Goal: Information Seeking & Learning: Learn about a topic

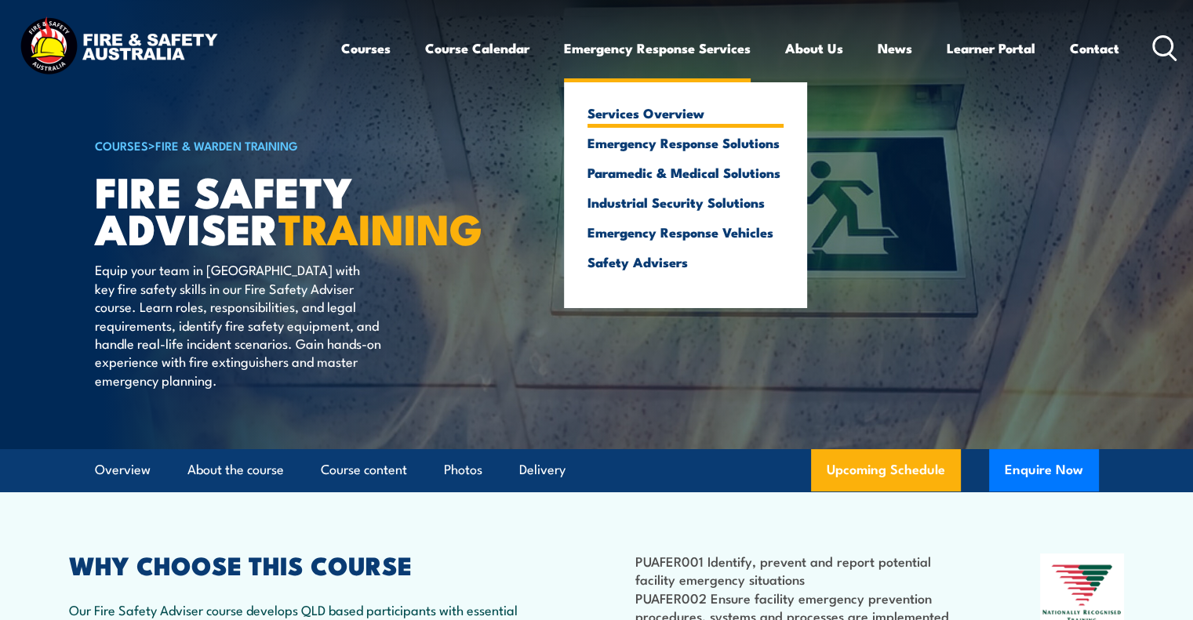
click at [619, 115] on link "Services Overview" at bounding box center [685, 113] width 196 height 14
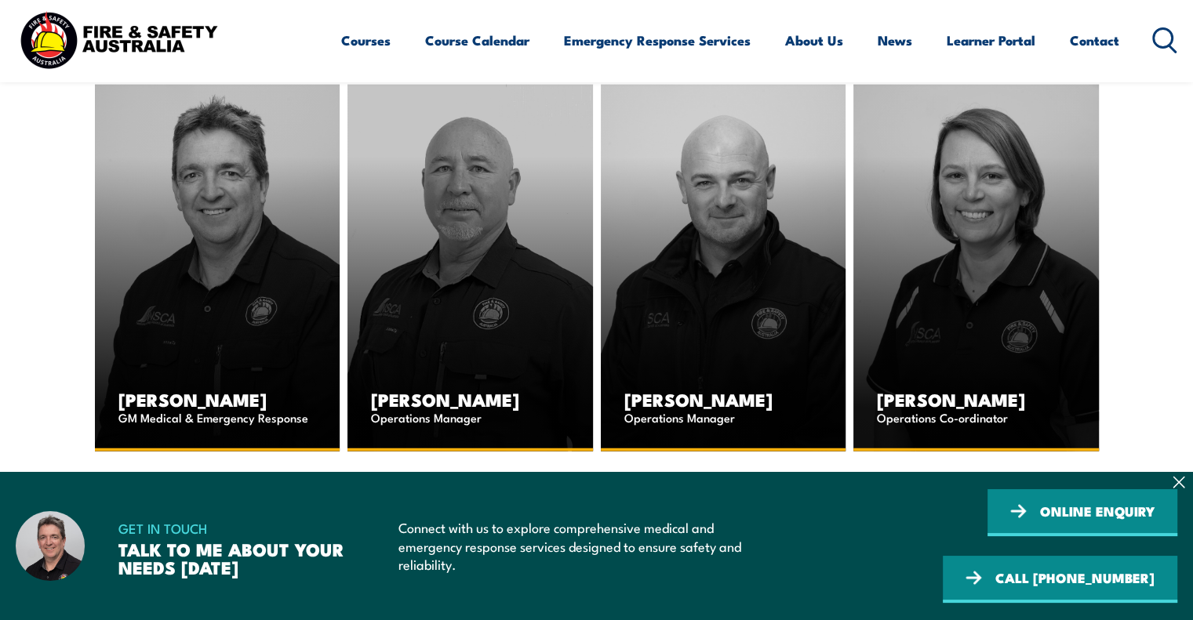
scroll to position [3993, 0]
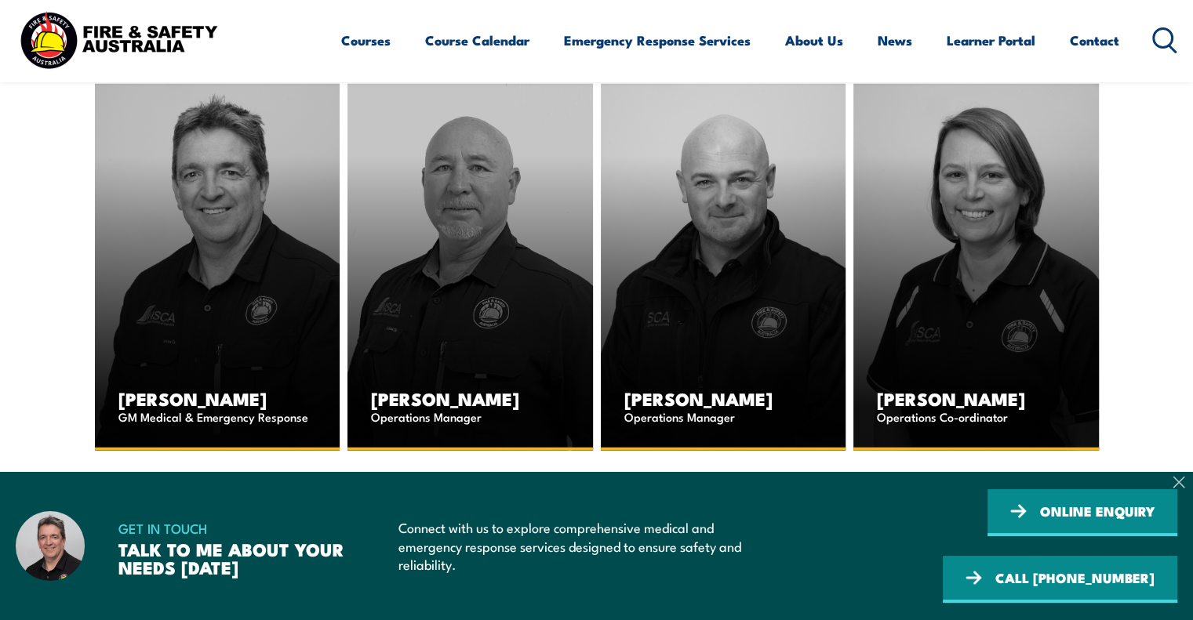
click at [1180, 485] on icon at bounding box center [1178, 483] width 10 height 10
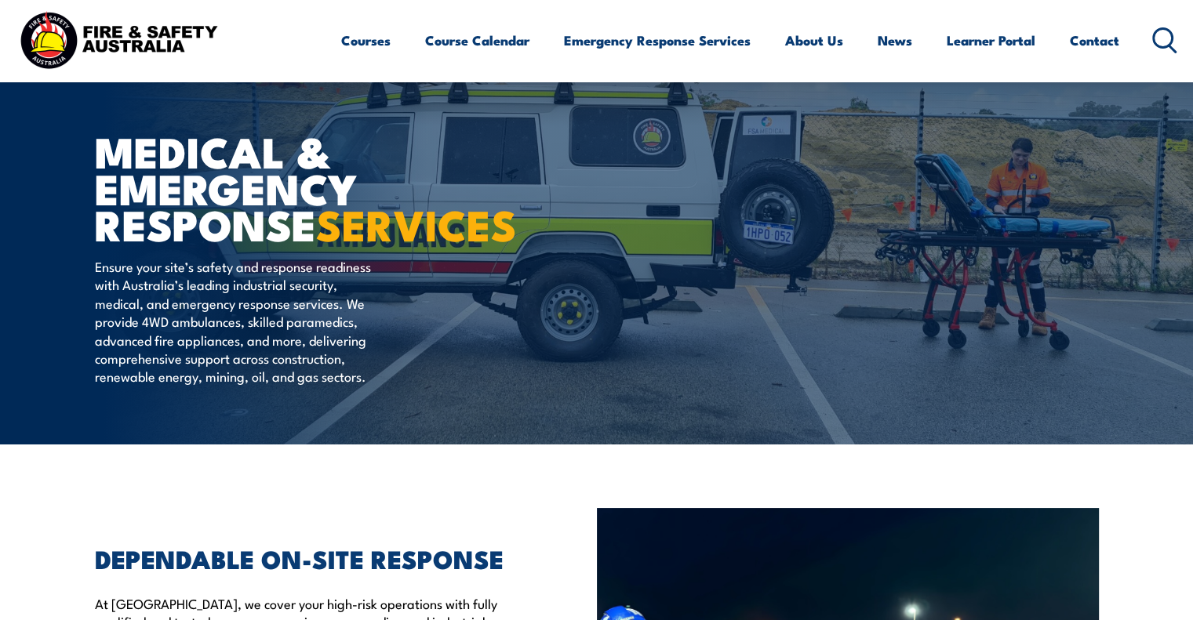
scroll to position [100, 0]
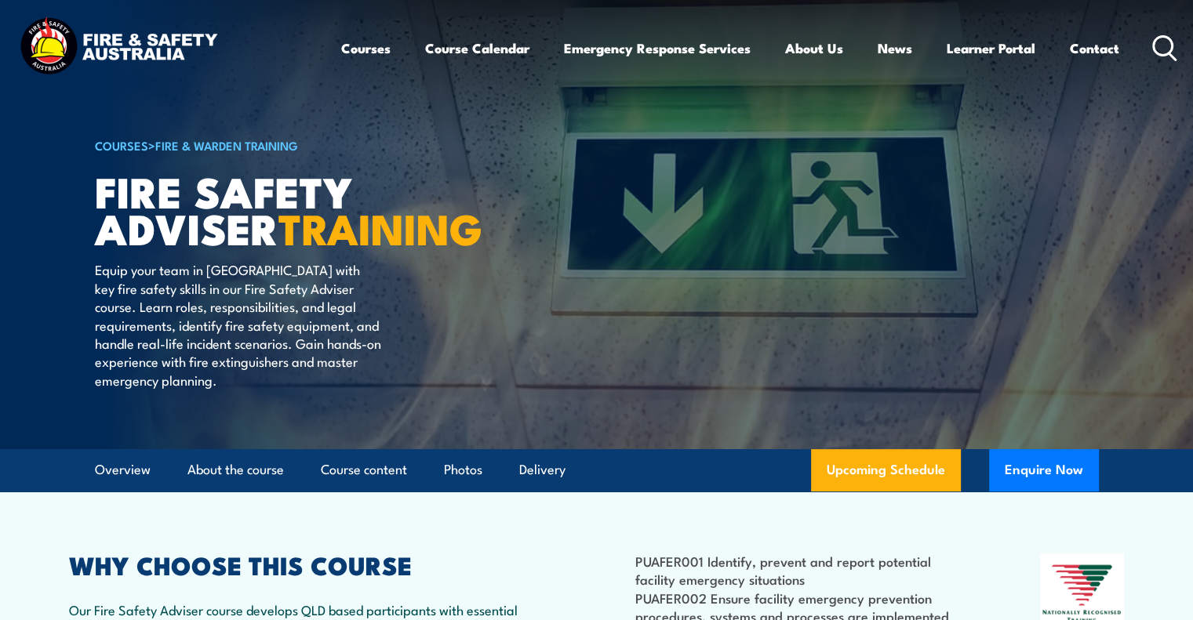
drag, startPoint x: 1164, startPoint y: 49, endPoint x: 988, endPoint y: 143, distance: 198.9
click at [1164, 49] on icon at bounding box center [1164, 48] width 25 height 26
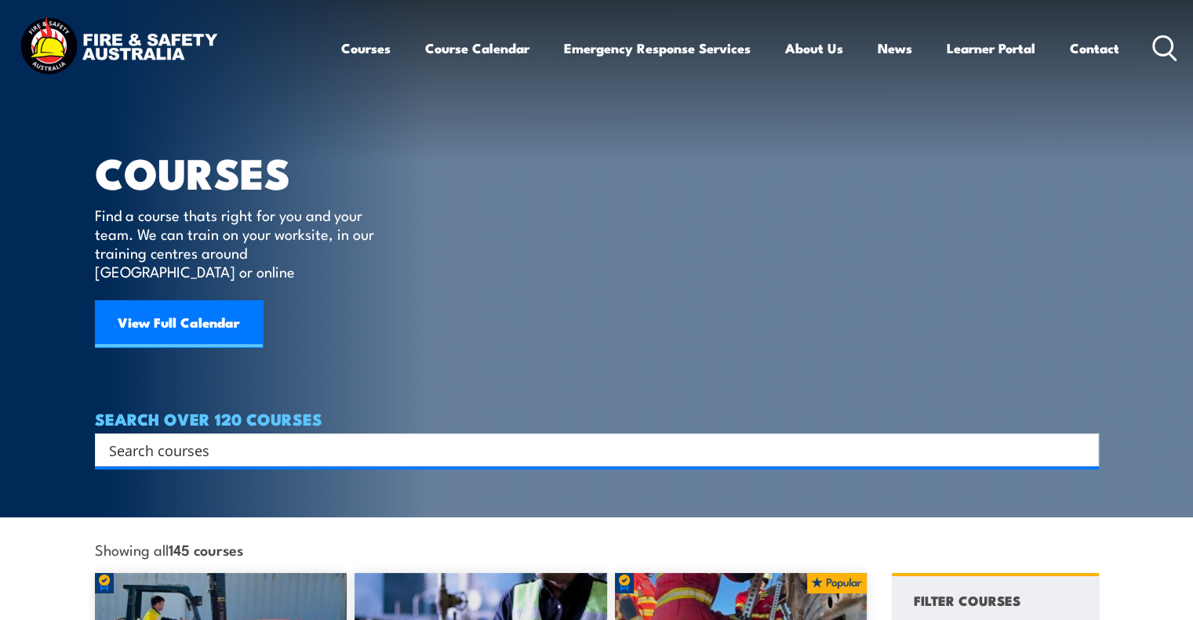
click at [320, 438] on input "Search input" at bounding box center [586, 450] width 955 height 24
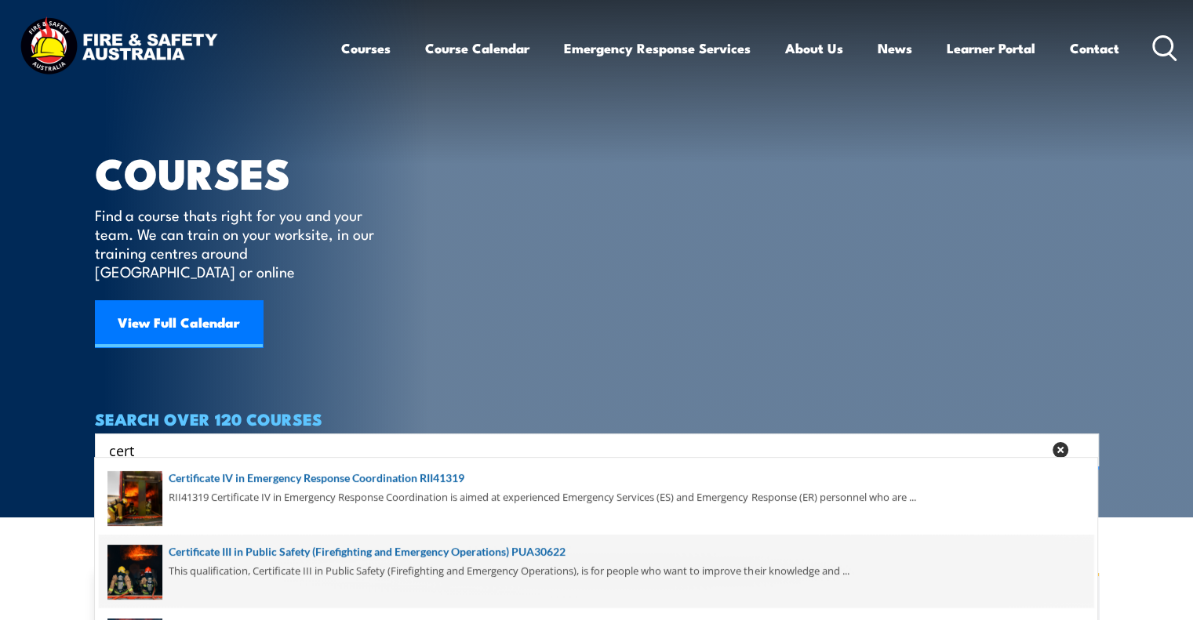
scroll to position [78, 0]
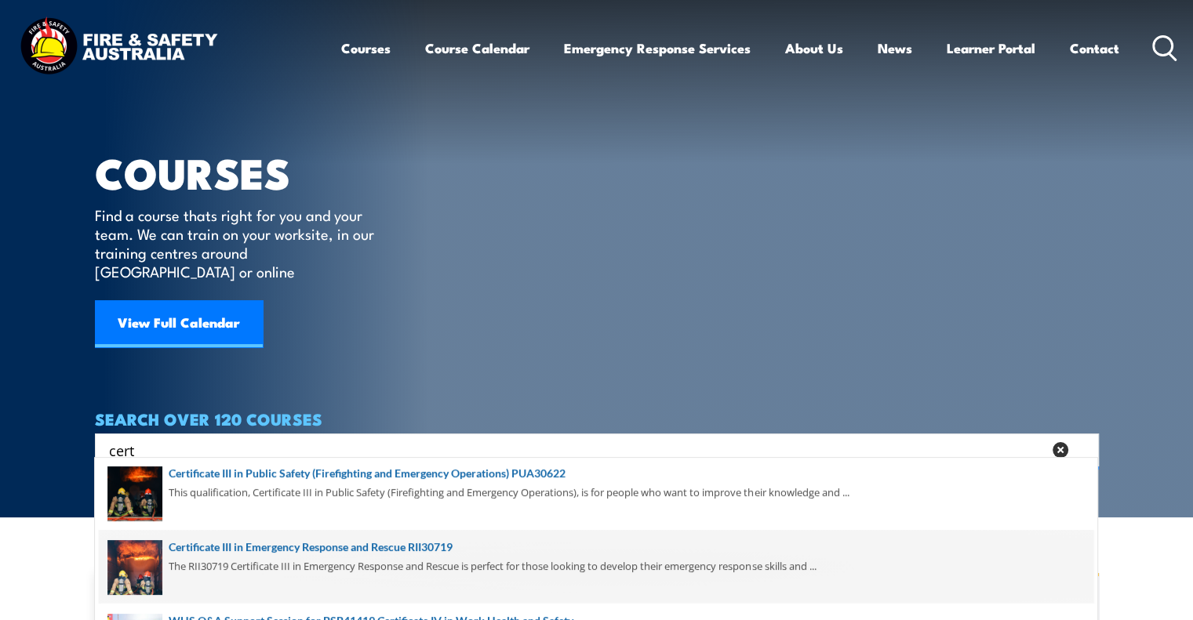
type input "cert"
click at [307, 550] on span at bounding box center [596, 567] width 995 height 74
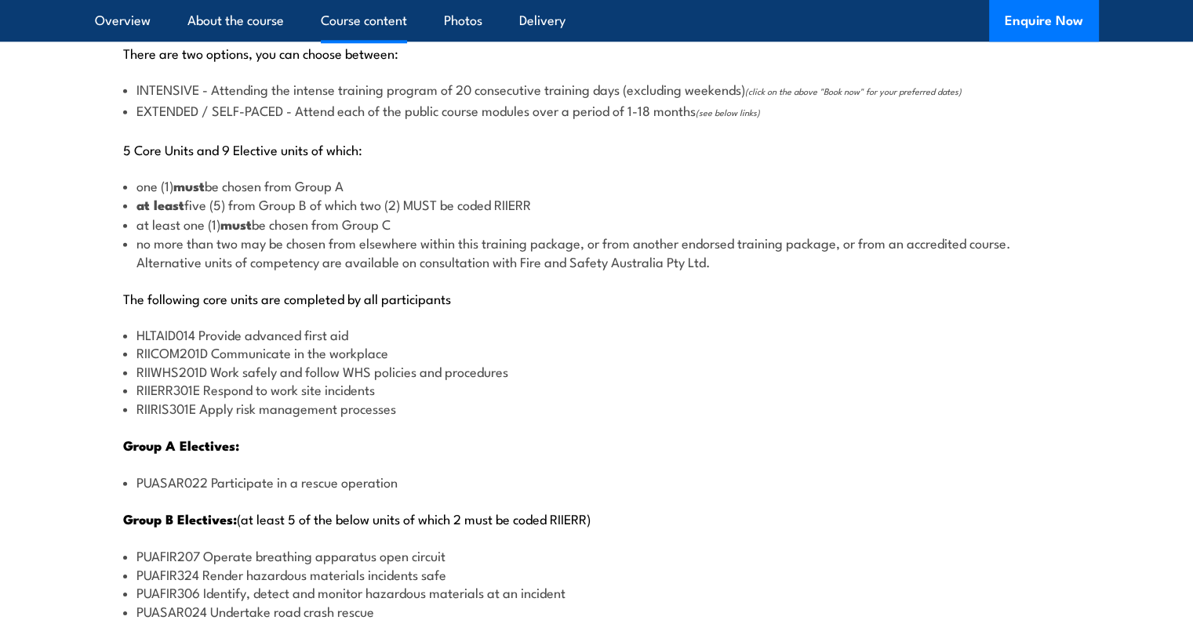
scroll to position [1726, 0]
